Goal: Task Accomplishment & Management: Manage account settings

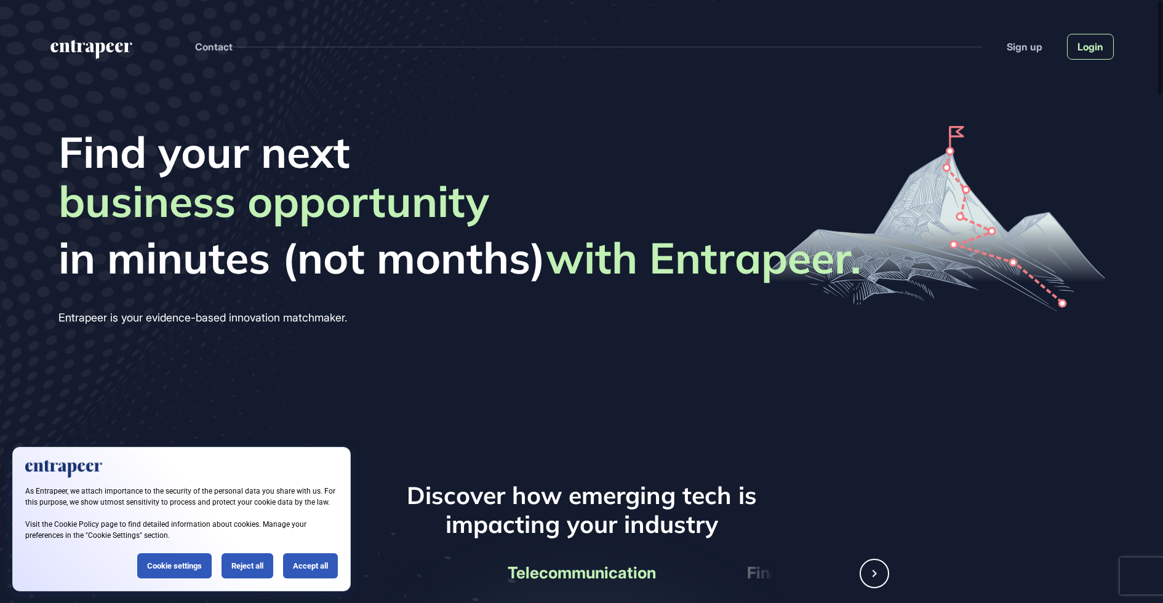
click at [1084, 42] on link "Login" at bounding box center [1090, 47] width 47 height 26
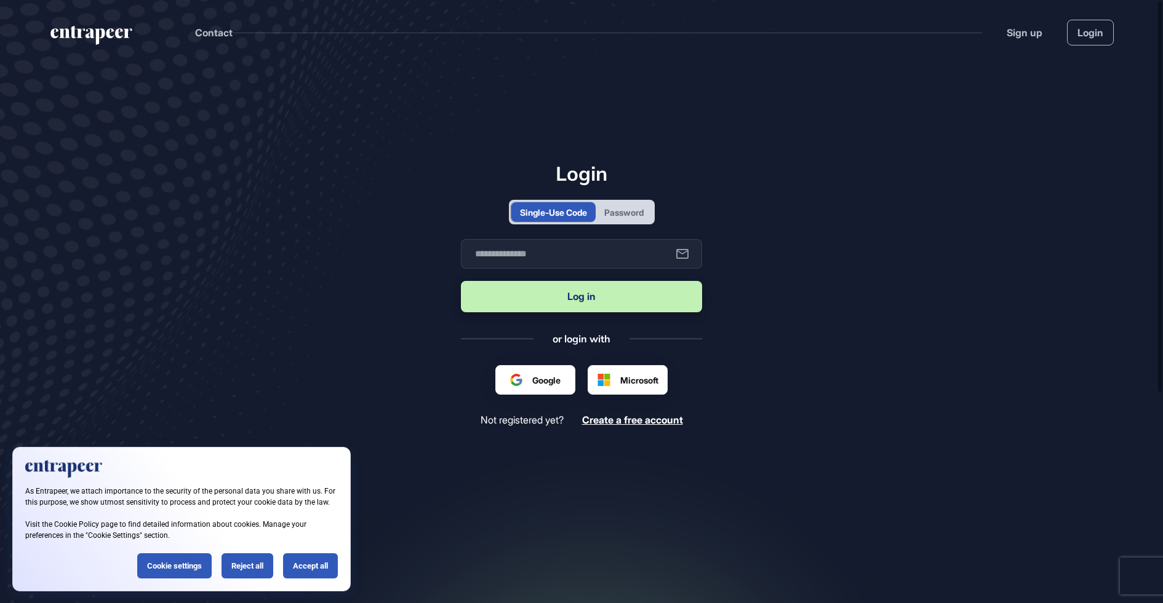
click at [636, 388] on div "Microsoft" at bounding box center [627, 380] width 80 height 30
click at [317, 572] on div "Accept all" at bounding box center [310, 566] width 55 height 25
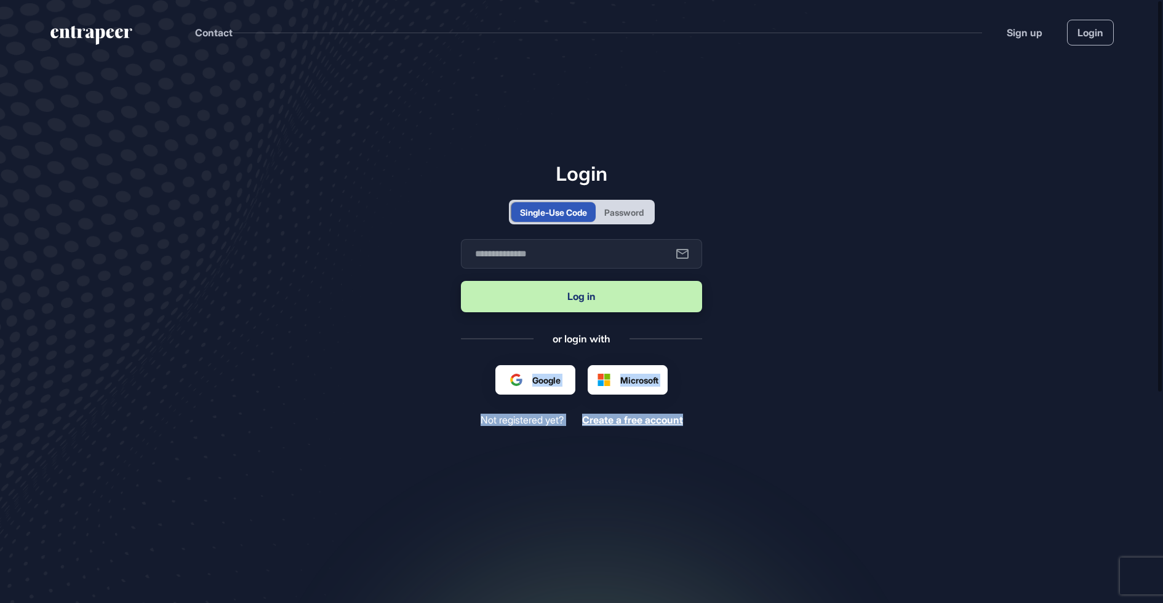
drag, startPoint x: 718, startPoint y: 466, endPoint x: 417, endPoint y: 367, distance: 316.9
click at [417, 367] on main "Login Single-Use Code Password Business email Log in or login with Google Micro…" at bounding box center [581, 348] width 1163 height 566
drag, startPoint x: 419, startPoint y: 368, endPoint x: 442, endPoint y: 373, distance: 22.6
click at [419, 368] on main "Login Single-Use Code Password Business email Log in or login with Google Micro…" at bounding box center [581, 348] width 1163 height 566
click at [729, 459] on main "Login Single-Use Code Password Business email Log in or login with Google Micro…" at bounding box center [581, 348] width 1163 height 566
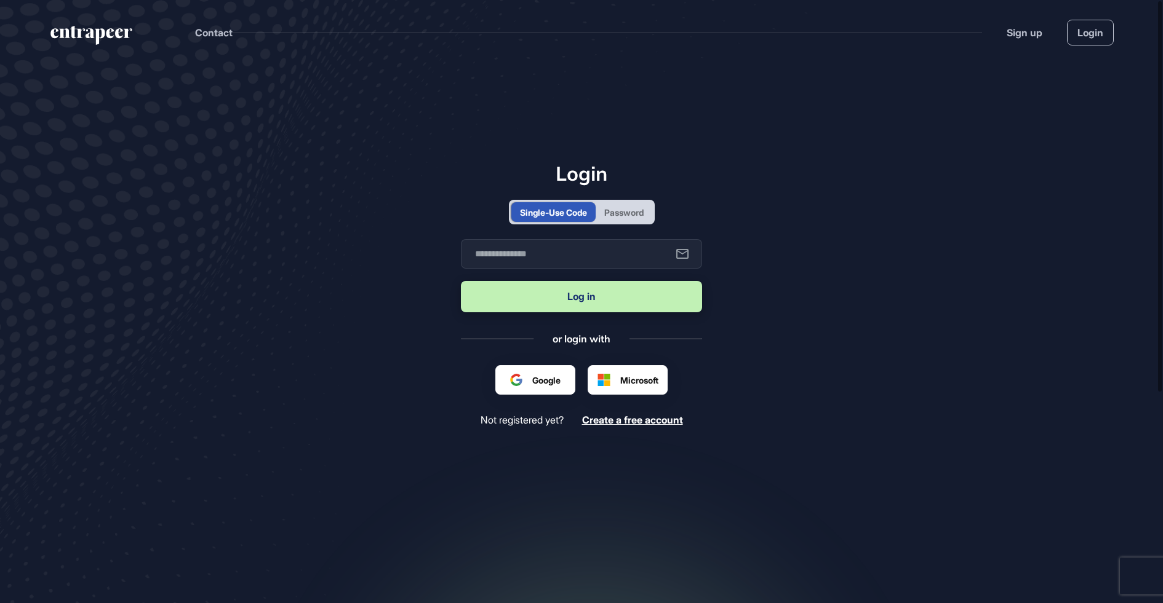
click at [729, 459] on main "Login Single-Use Code Password Business email Log in or login with Google Micro…" at bounding box center [581, 348] width 1163 height 566
click at [726, 458] on main "Login Single-Use Code Password Business email Log in or login with Google Micro…" at bounding box center [581, 348] width 1163 height 566
click at [679, 470] on main "Login Single-Use Code Password Business email Log in or login with Google Micro…" at bounding box center [581, 348] width 1163 height 566
click at [462, 389] on div "Google Microsoft" at bounding box center [581, 380] width 241 height 30
click at [694, 353] on div "Login Single-Use Code Password Business email Log in or login with Google Micro…" at bounding box center [581, 294] width 241 height 265
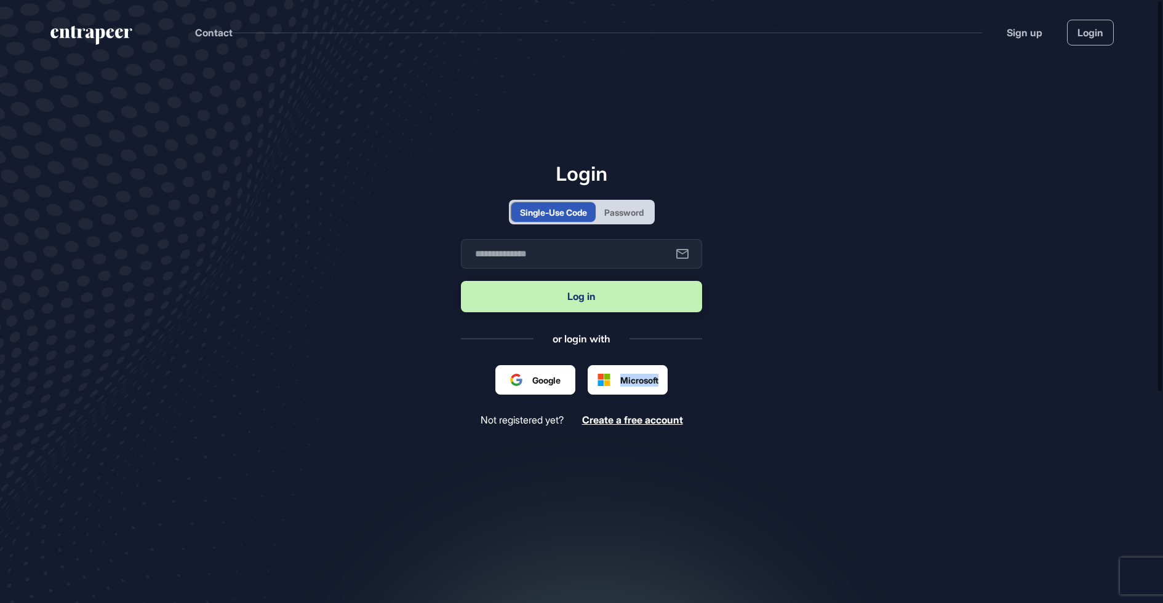
click at [694, 353] on div "Login Single-Use Code Password Business email Log in or login with Google Micro…" at bounding box center [581, 294] width 241 height 265
drag, startPoint x: 694, startPoint y: 354, endPoint x: 729, endPoint y: 351, distance: 35.1
click at [694, 354] on div "Login Single-Use Code Password Business email Log in or login with Google Micro…" at bounding box center [581, 294] width 241 height 265
click at [740, 347] on main "Login Single-Use Code Password Business email Log in or login with Google Micro…" at bounding box center [581, 348] width 1163 height 566
drag, startPoint x: 427, startPoint y: 200, endPoint x: 221, endPoint y: 47, distance: 256.9
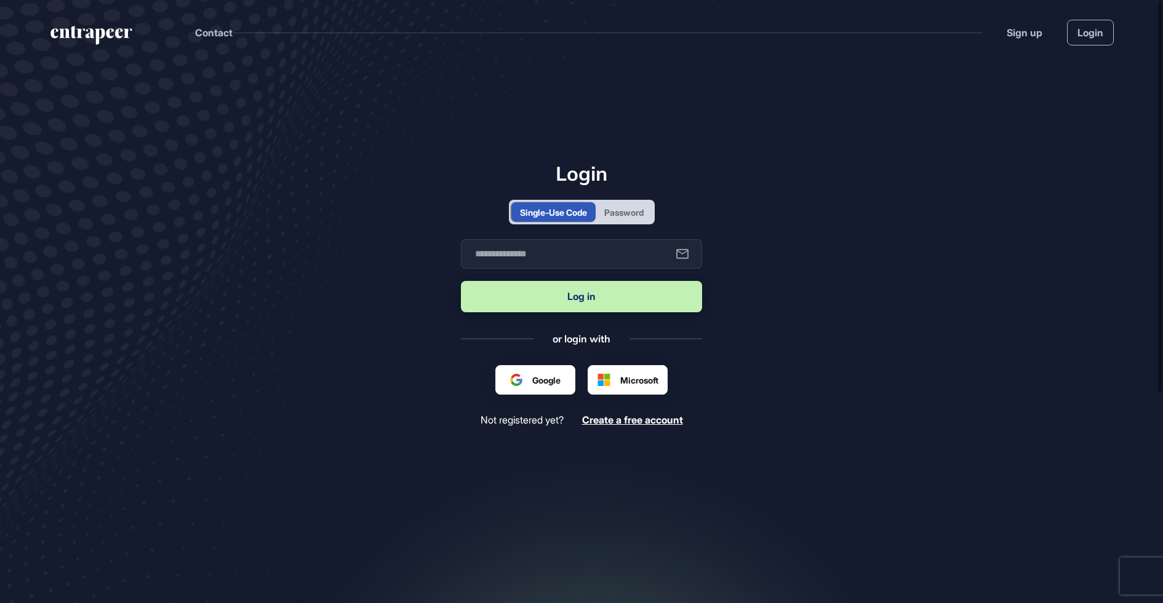
click at [427, 200] on main "Login Single-Use Code Password Business email Log in or login with Google Micro…" at bounding box center [581, 348] width 1163 height 566
